Goal: Information Seeking & Learning: Learn about a topic

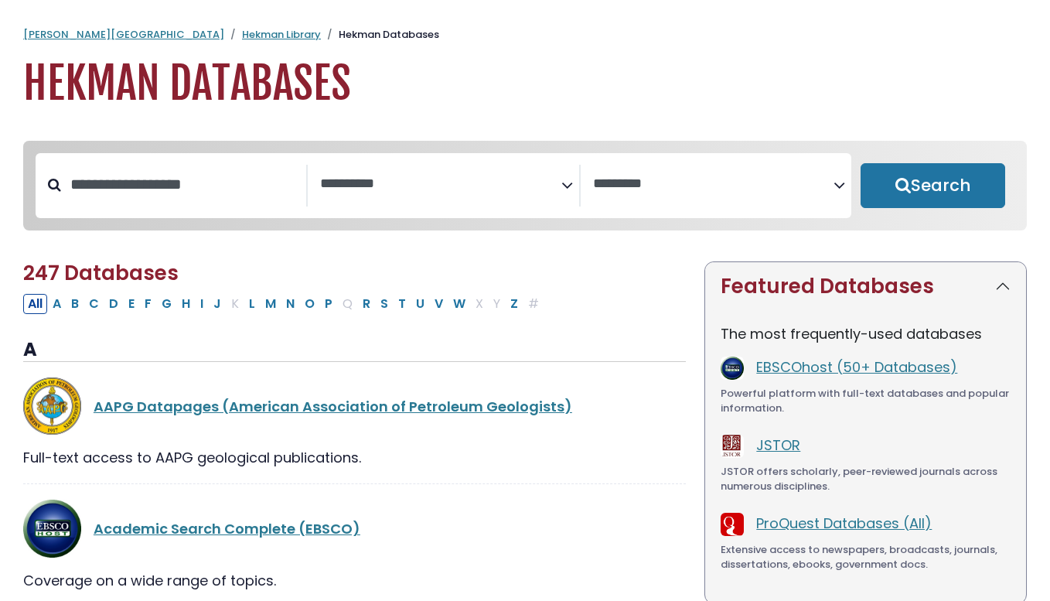
select select "Database Subject Filter"
select select "Database Vendors Filter"
type input "**********"
click at [861, 163] on button "Search" at bounding box center [933, 185] width 145 height 45
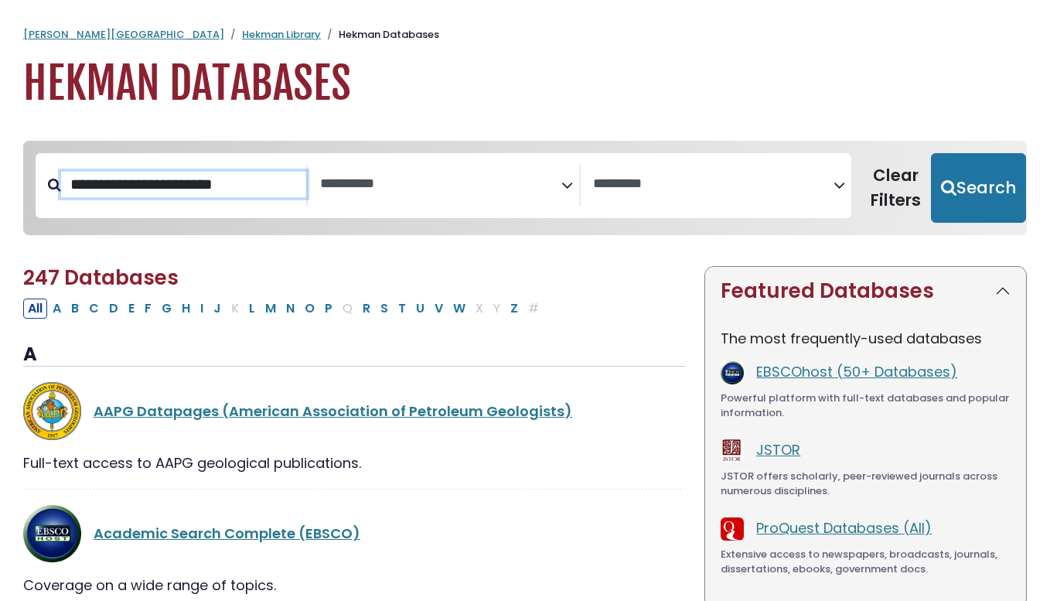
select select "Database Subject Filter"
select select "Database Vendors Filter"
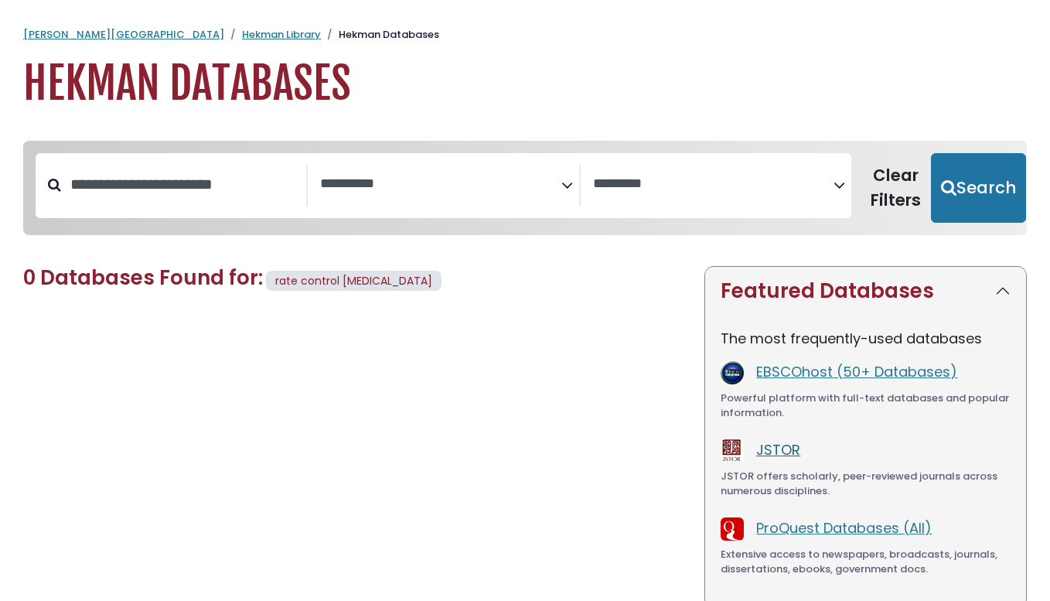
click at [777, 442] on link "JSTOR" at bounding box center [778, 449] width 44 height 19
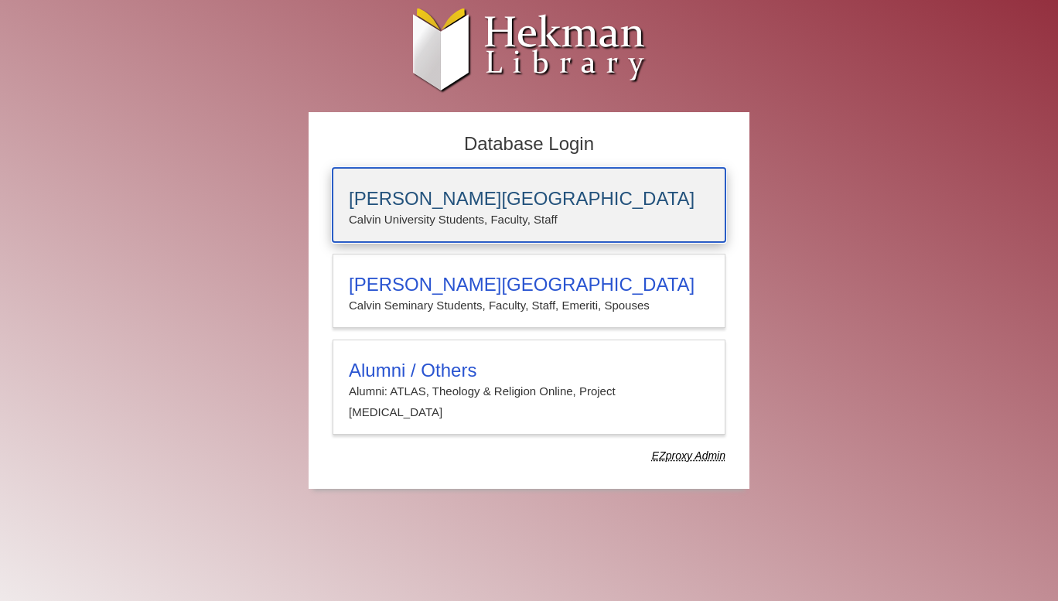
click at [509, 188] on h3 "[PERSON_NAME][GEOGRAPHIC_DATA]" at bounding box center [529, 199] width 360 height 22
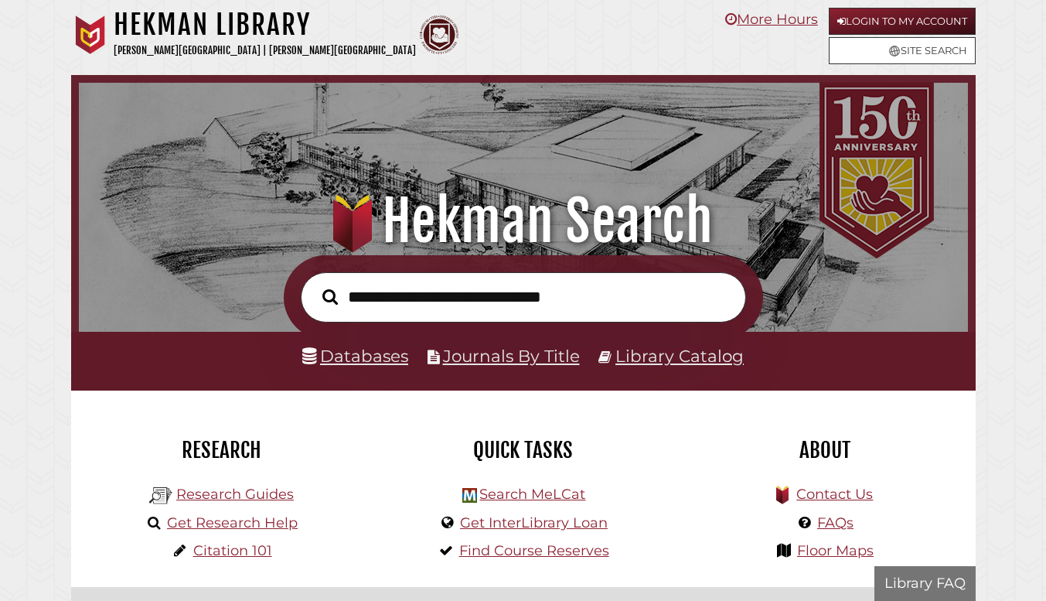
scroll to position [294, 882]
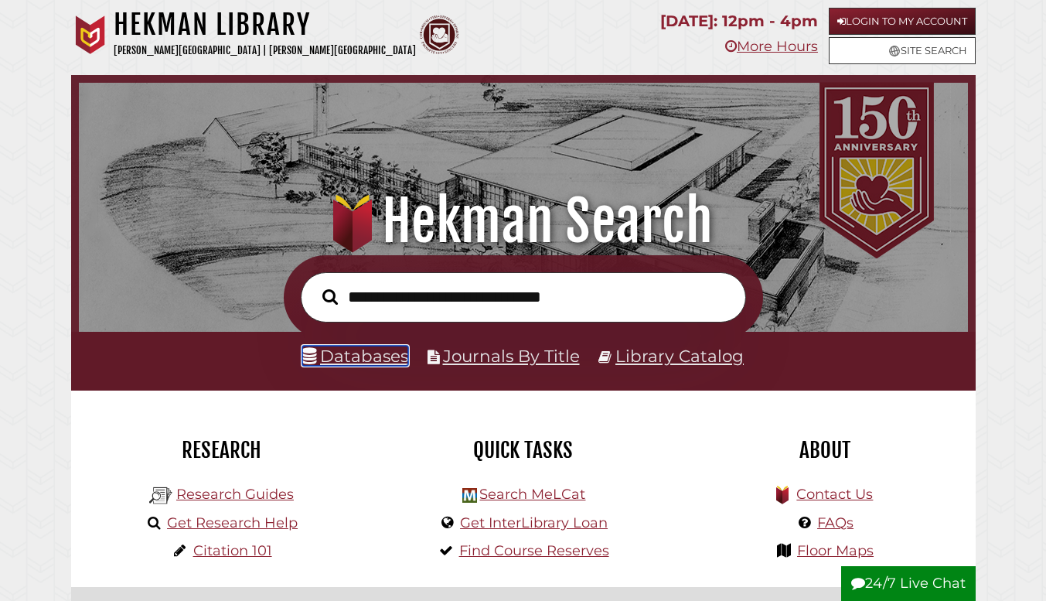
click at [363, 350] on link "Databases" at bounding box center [355, 356] width 106 height 20
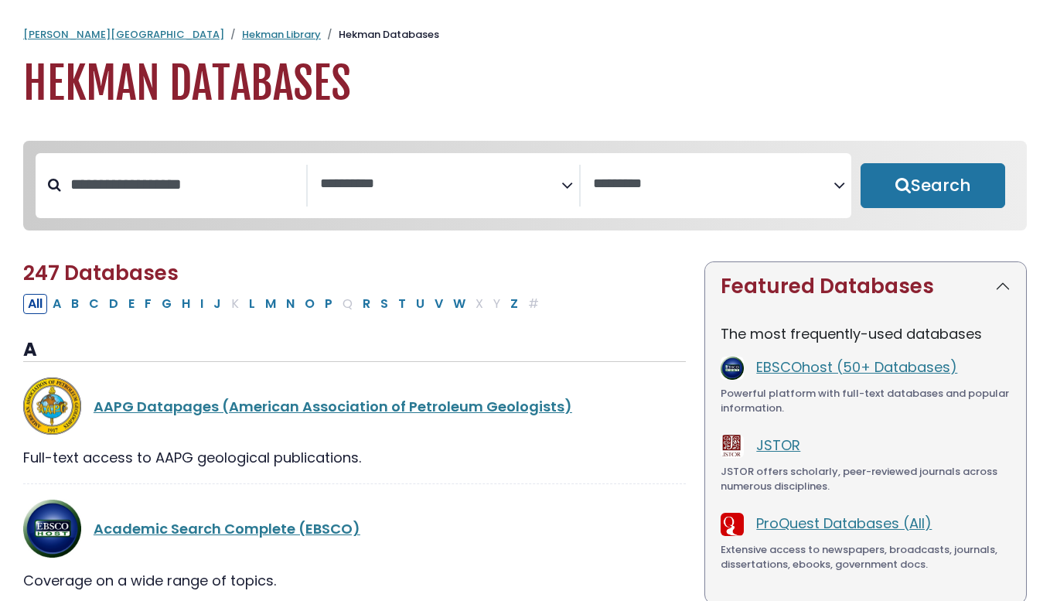
select select "Database Subject Filter"
select select "Database Vendors Filter"
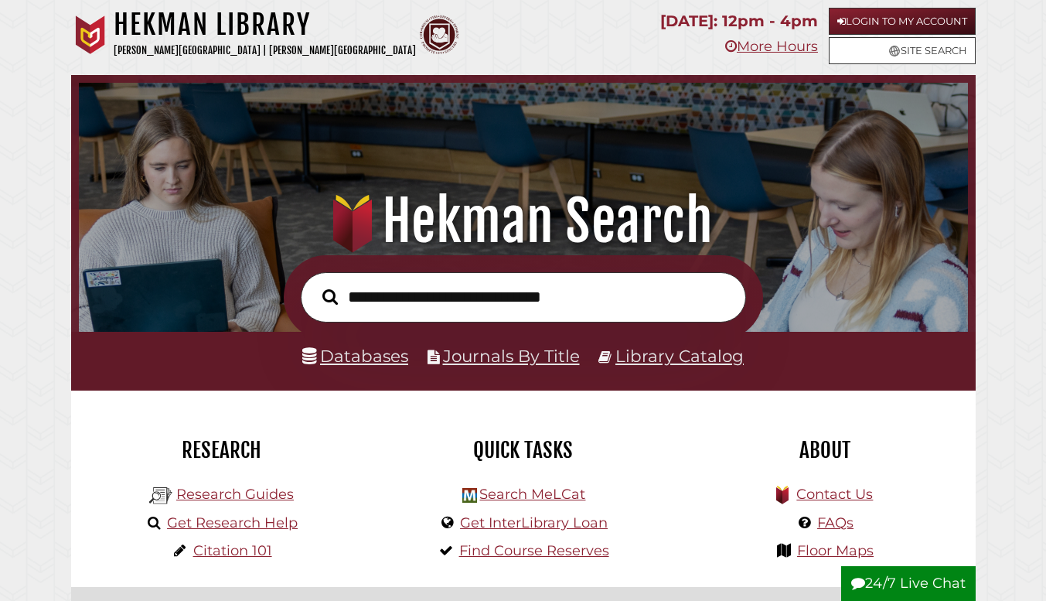
scroll to position [294, 882]
click at [681, 360] on link "Library Catalog" at bounding box center [680, 356] width 128 height 20
